Goal: Information Seeking & Learning: Learn about a topic

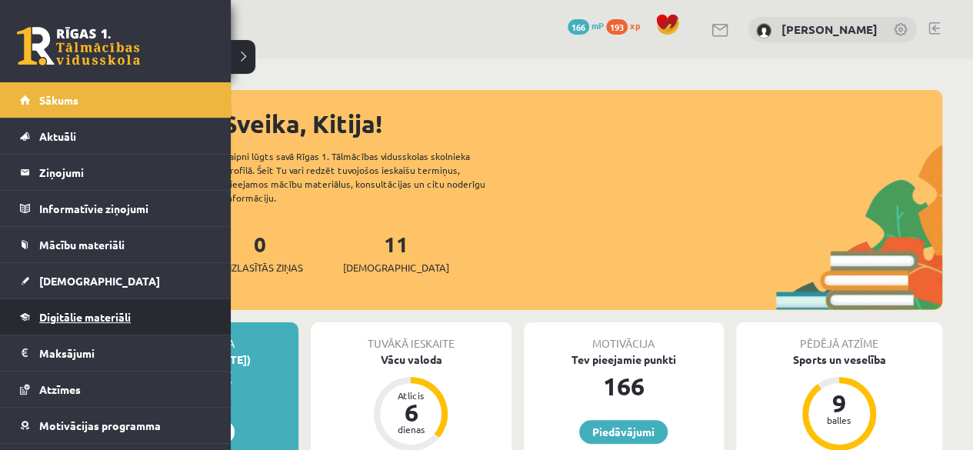
click at [59, 312] on span "Digitālie materiāli" at bounding box center [85, 317] width 92 height 14
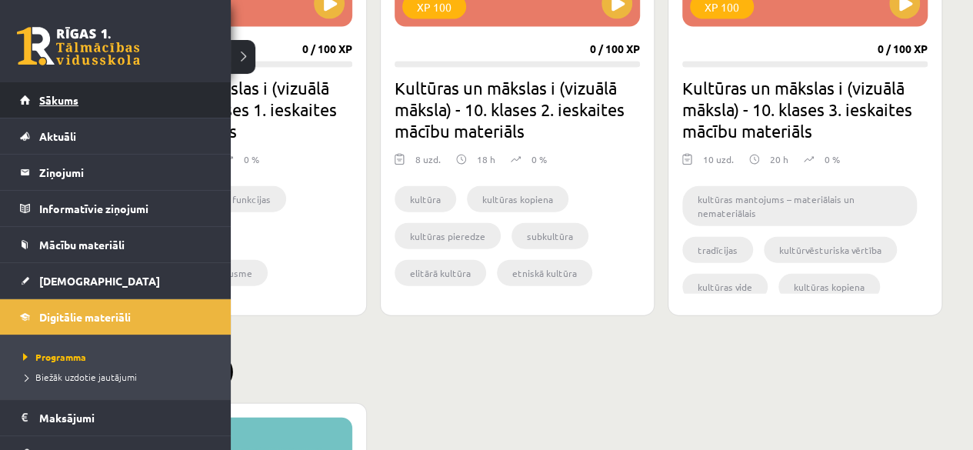
click at [68, 99] on span "Sākums" at bounding box center [58, 100] width 39 height 14
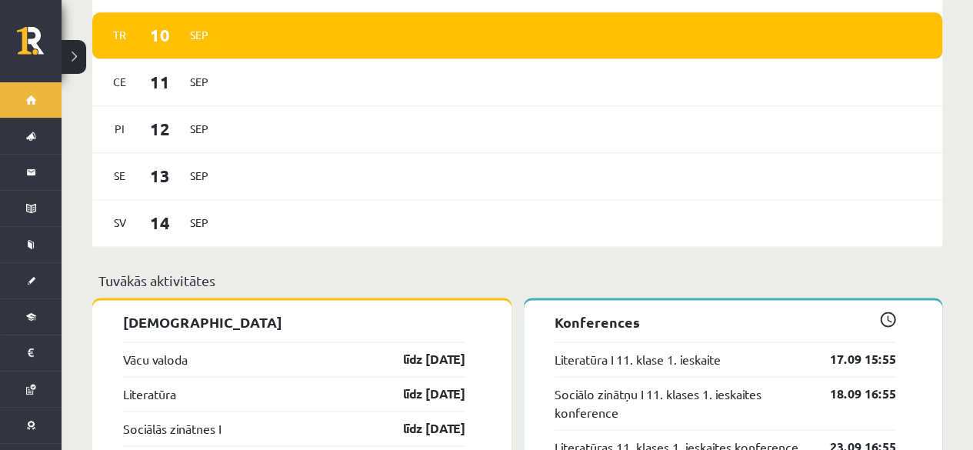
scroll to position [1000, 0]
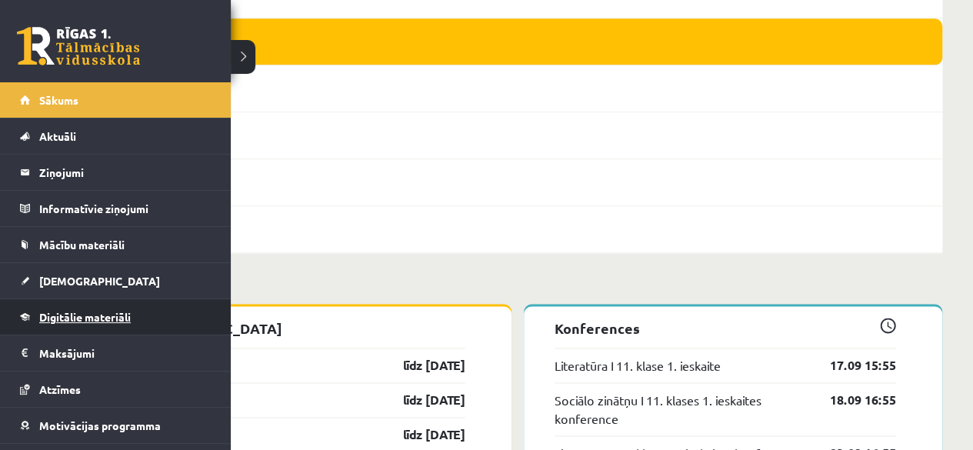
click at [71, 308] on link "Digitālie materiāli" at bounding box center [116, 316] width 192 height 35
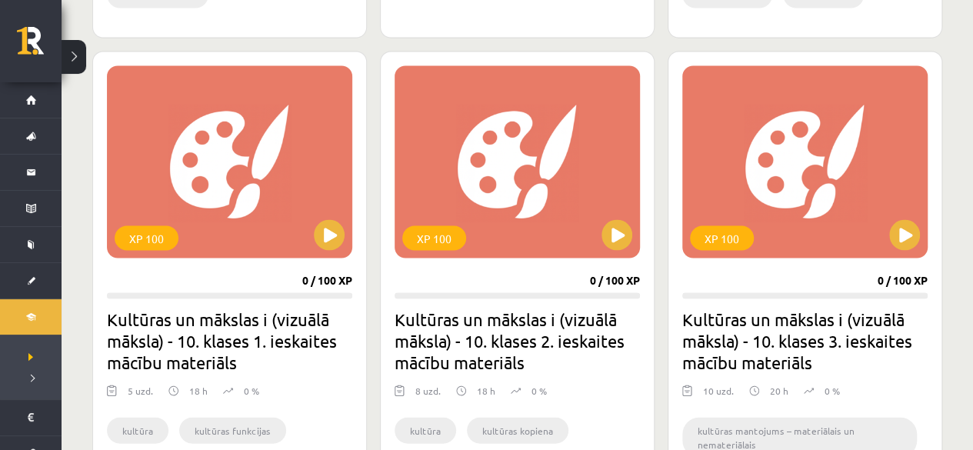
scroll to position [1461, 0]
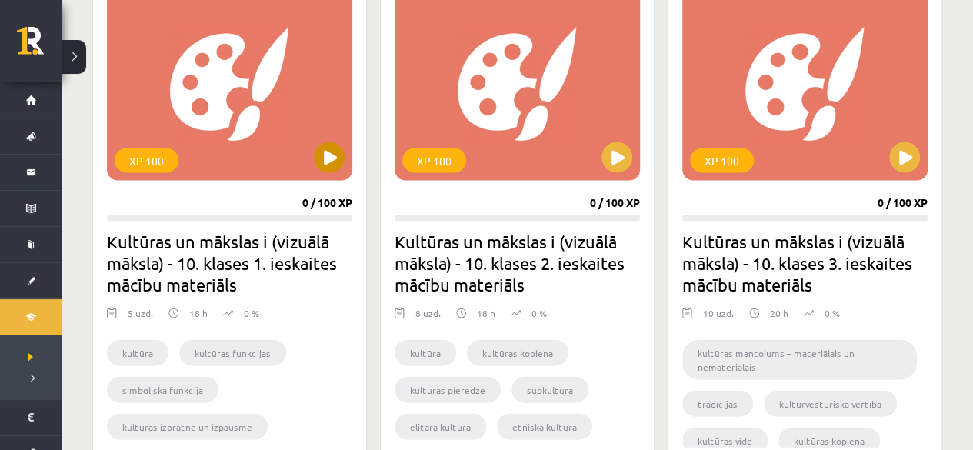
click at [340, 175] on div "XP 100" at bounding box center [229, 84] width 245 height 192
